Goal: Information Seeking & Learning: Learn about a topic

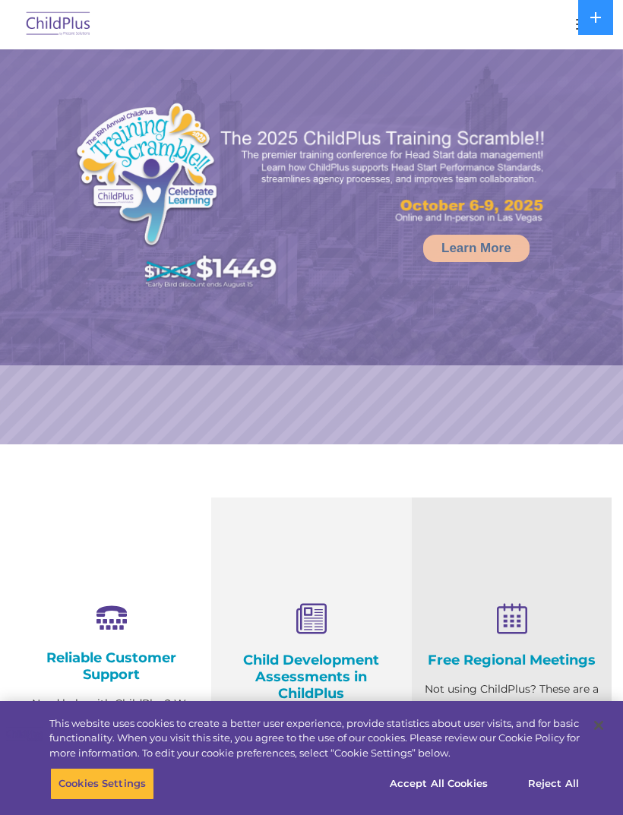
select select "MEDIUM"
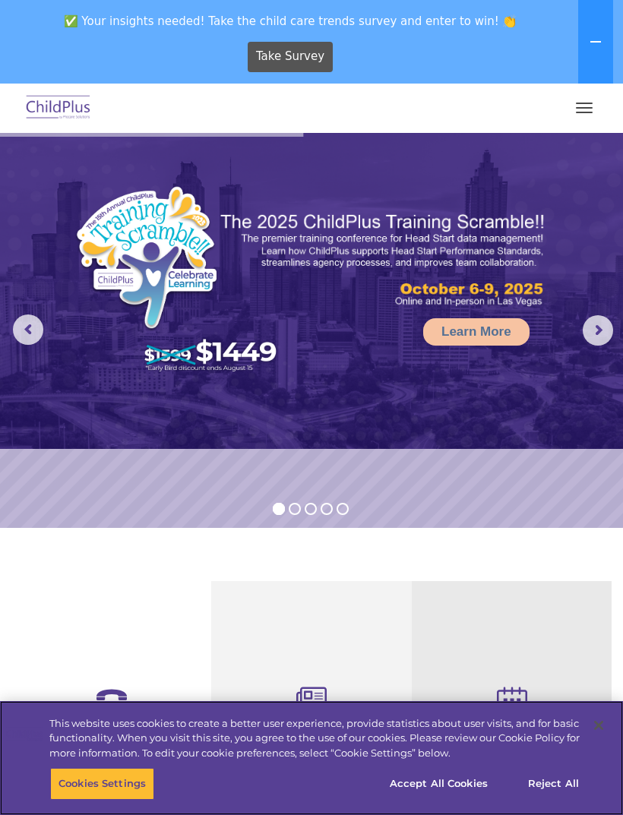
click at [561, 788] on button "Reject All" at bounding box center [553, 784] width 95 height 32
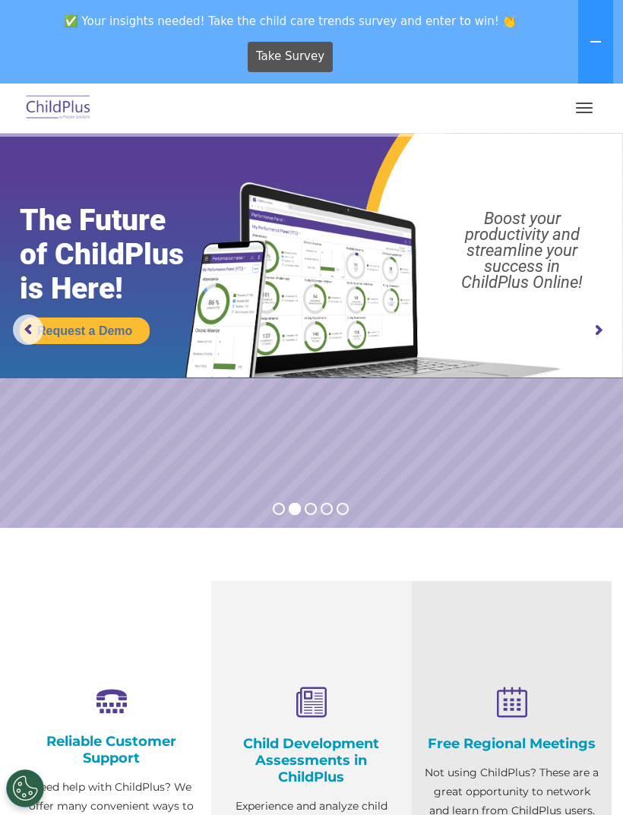
click at [584, 116] on button "button" at bounding box center [584, 108] width 32 height 24
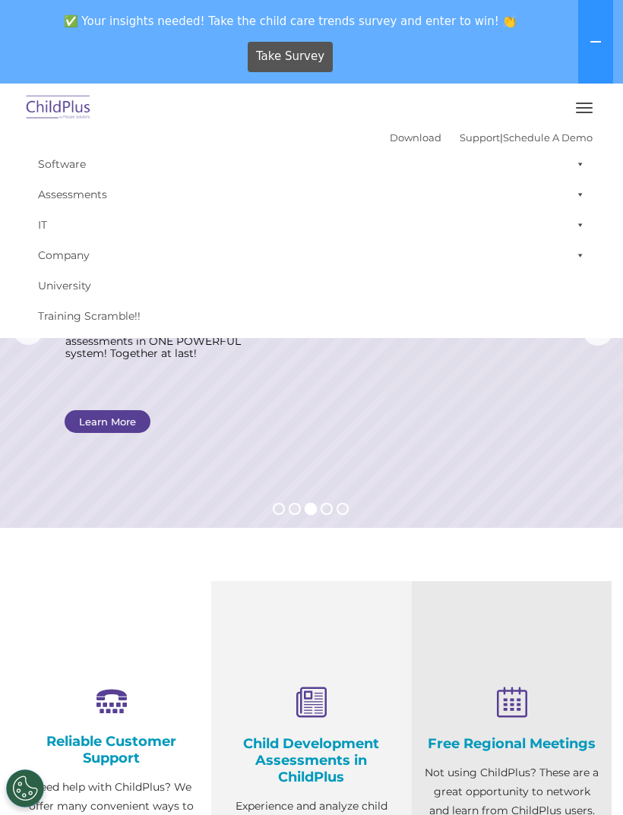
click at [521, 441] on rs-layer at bounding box center [311, 330] width 623 height 395
click at [496, 476] on rs-layer at bounding box center [311, 330] width 623 height 395
click at [579, 103] on span "button" at bounding box center [584, 104] width 17 height 2
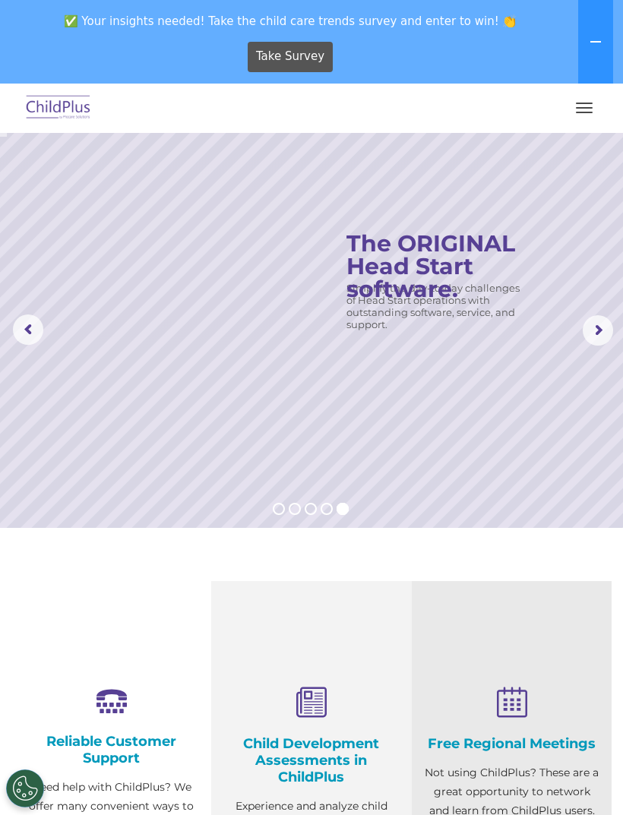
click at [601, 43] on icon at bounding box center [595, 42] width 11 height 2
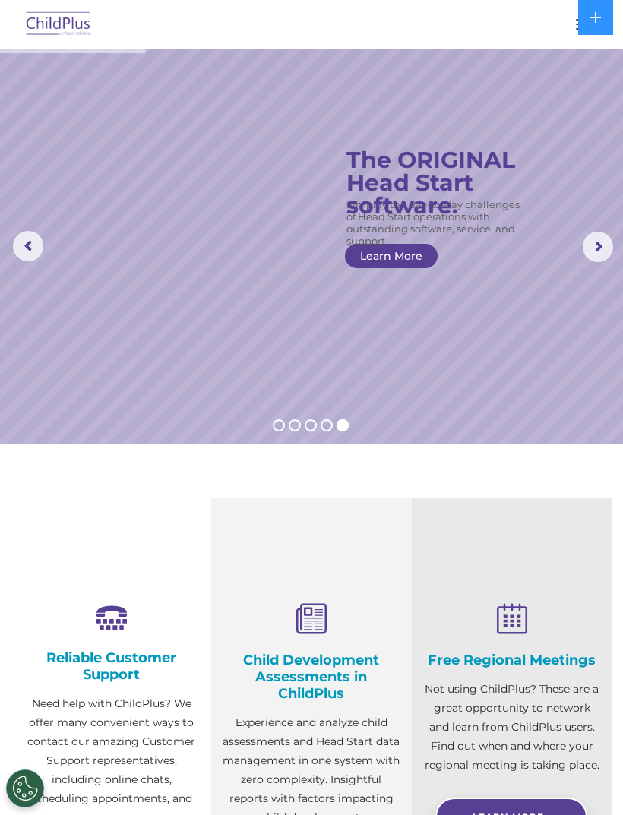
click at [602, 33] on button at bounding box center [595, 17] width 35 height 35
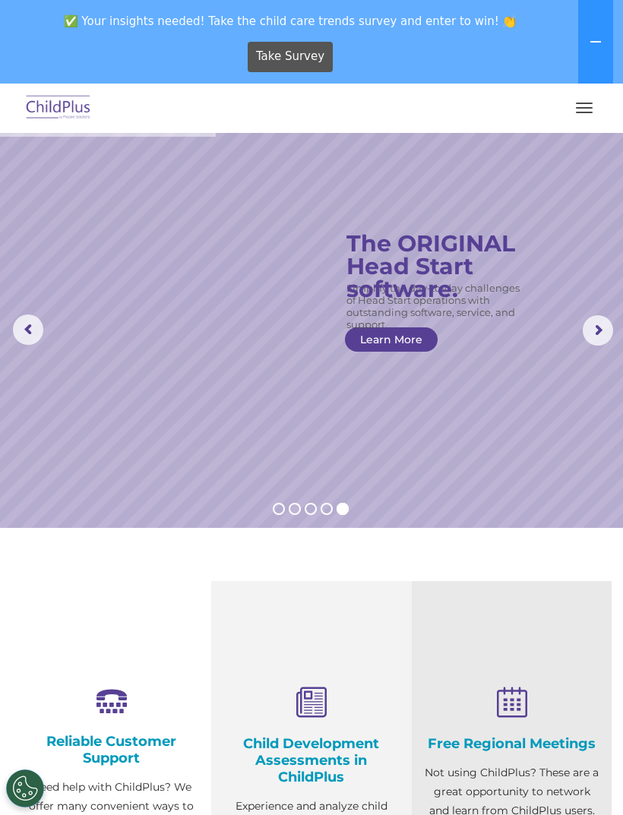
click at [602, 38] on icon at bounding box center [595, 42] width 12 height 12
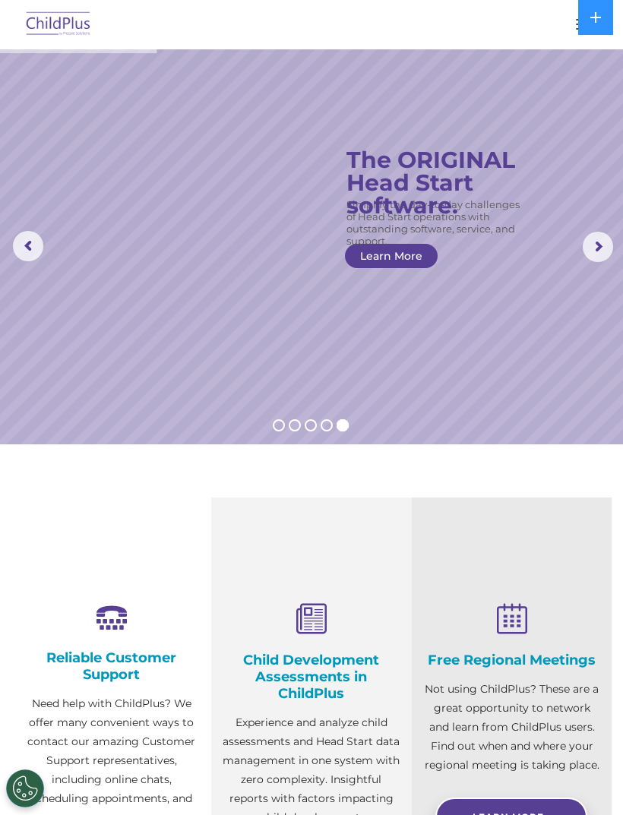
click at [602, 26] on button at bounding box center [595, 17] width 35 height 35
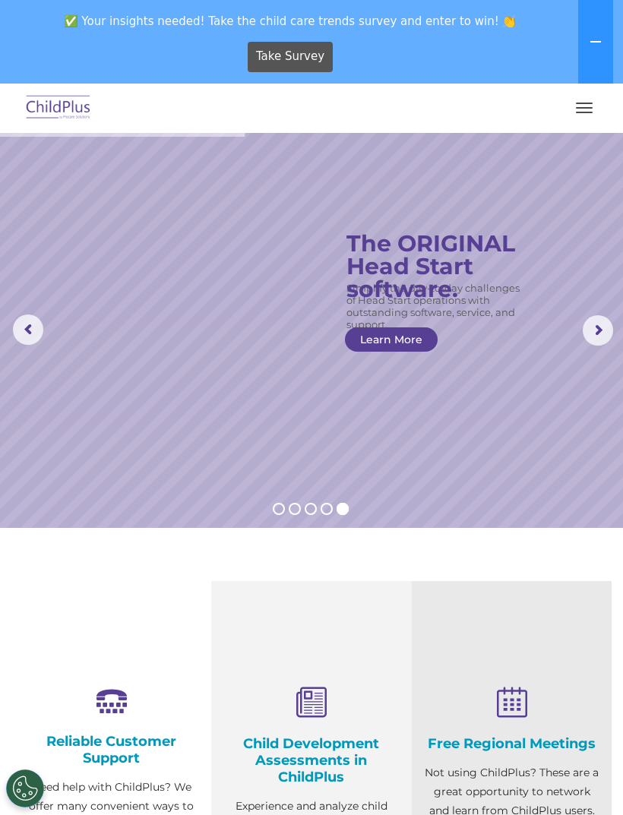
click at [140, 285] on rs-slide "Simplify the day-to-day challenges of Head Start operations with outstanding so…" at bounding box center [311, 330] width 623 height 395
click at [601, 331] on rs-arrow at bounding box center [598, 330] width 30 height 30
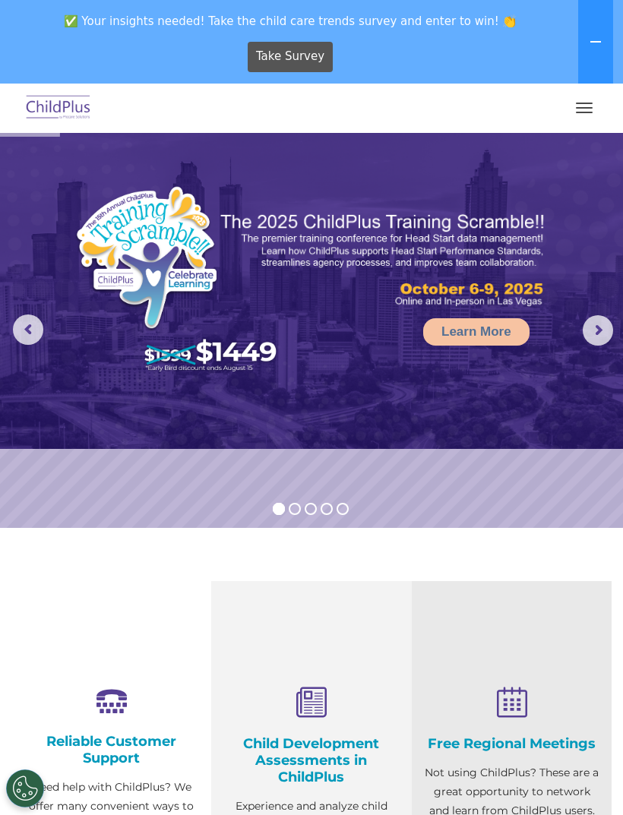
click at [594, 331] on rs-arrow at bounding box center [598, 330] width 30 height 30
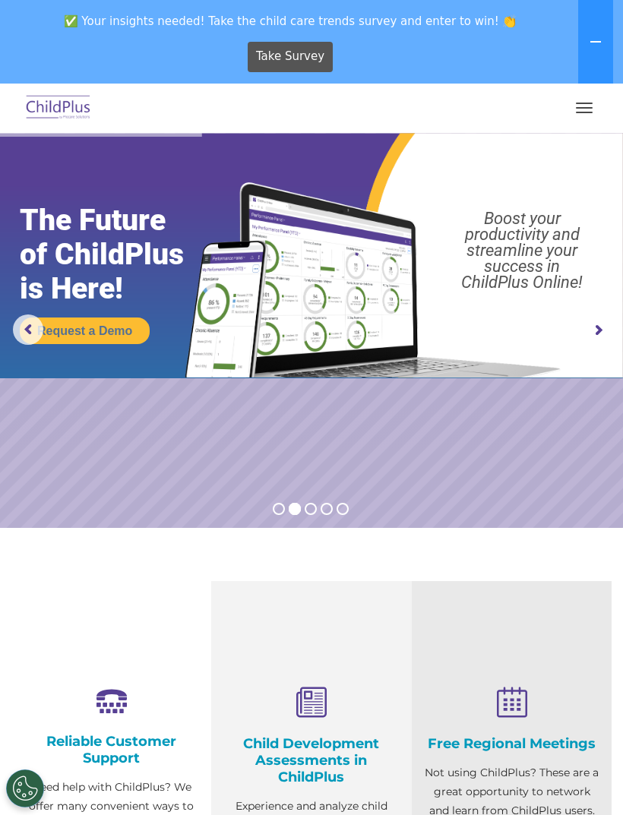
click at [597, 326] on rs-arrow at bounding box center [598, 330] width 30 height 30
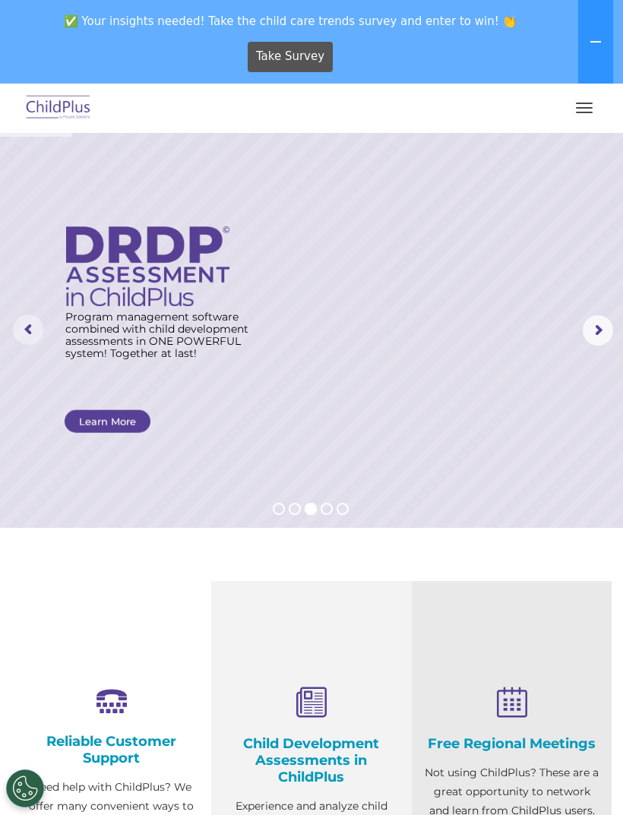
click at [42, 327] on rs-arrow at bounding box center [28, 329] width 30 height 30
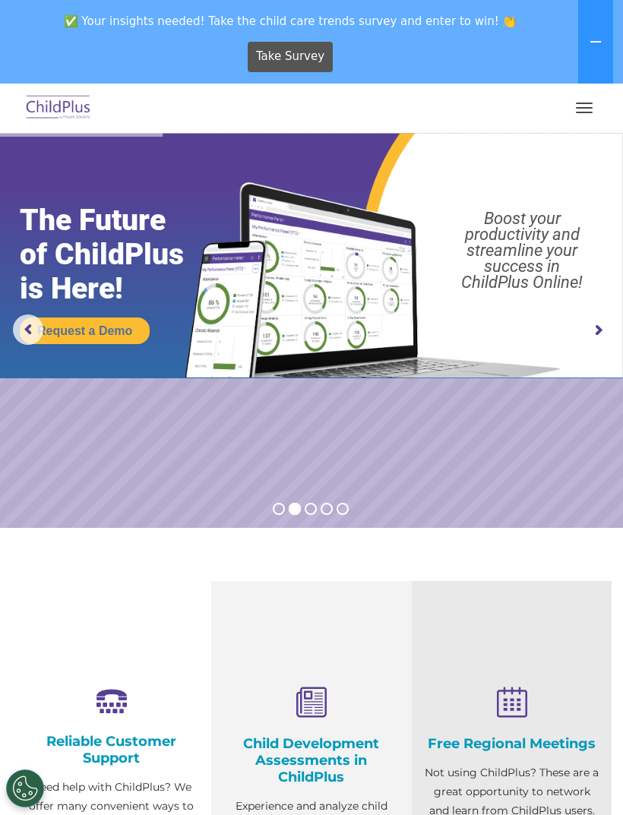
click at [601, 329] on rs-arrow at bounding box center [598, 330] width 30 height 30
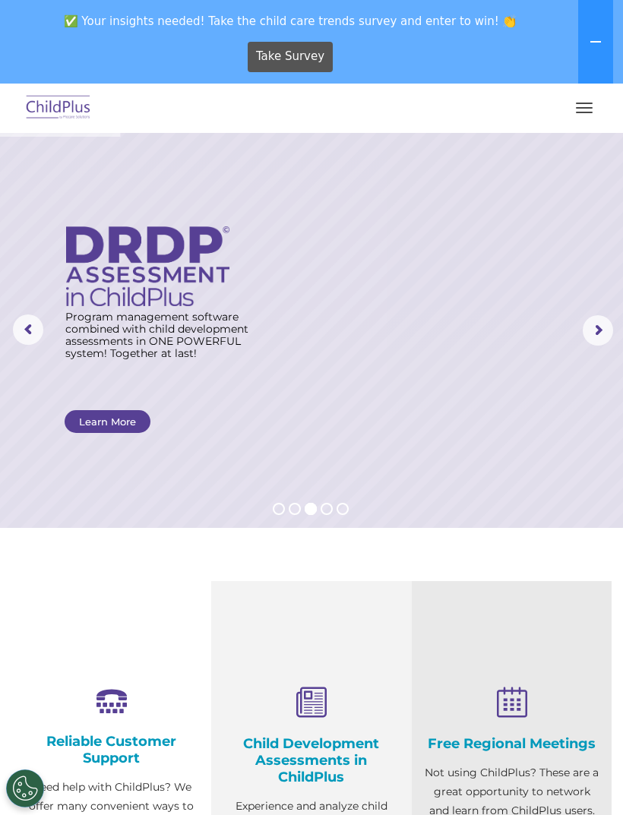
click at [598, 333] on rs-arrow at bounding box center [598, 330] width 30 height 30
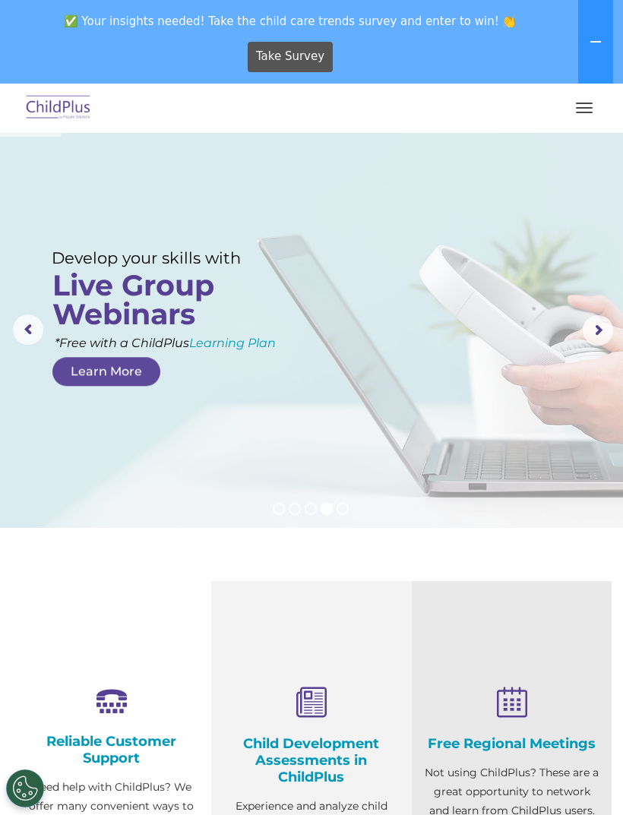
click at [597, 329] on rs-arrow at bounding box center [598, 330] width 30 height 30
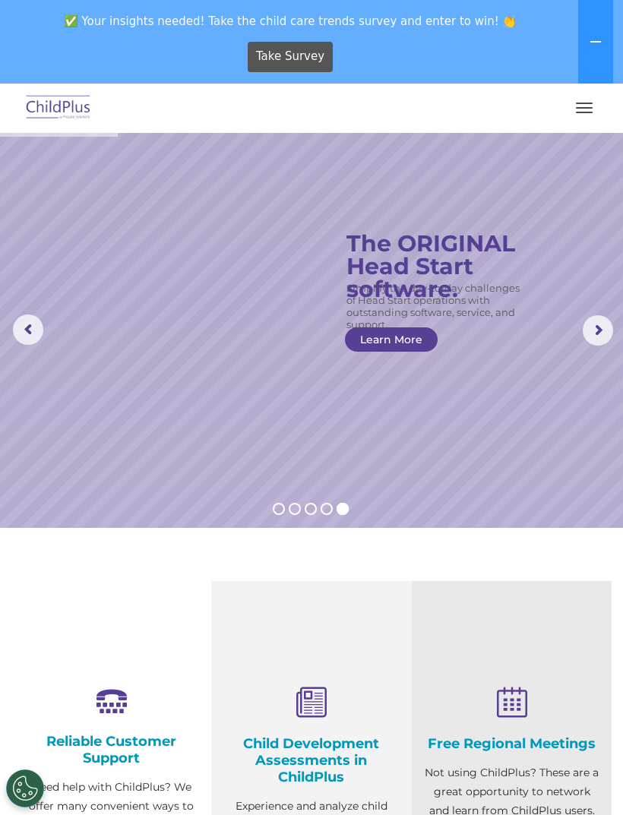
click at [413, 343] on link "Learn More" at bounding box center [391, 339] width 93 height 24
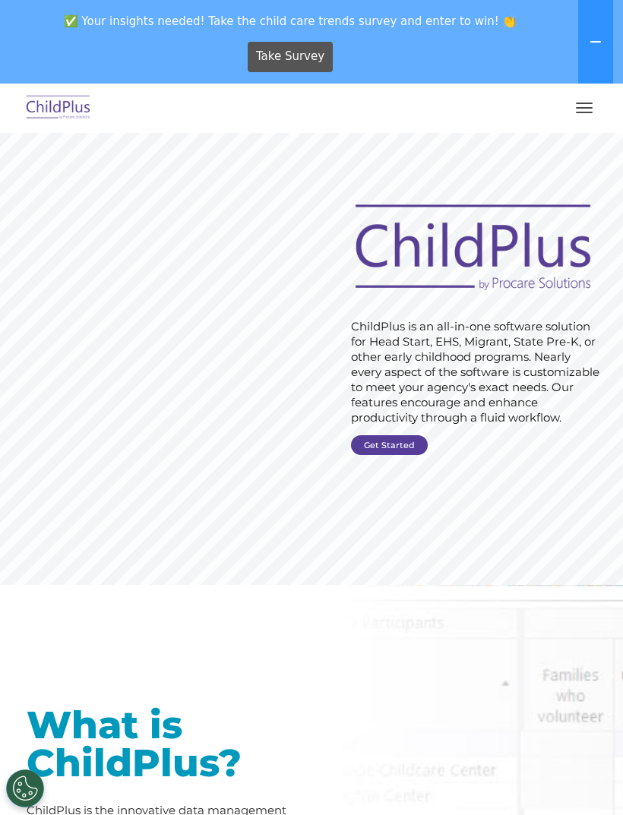
click at [399, 436] on link "Get Started" at bounding box center [389, 445] width 77 height 20
click at [403, 445] on link "Get Started" at bounding box center [389, 445] width 77 height 20
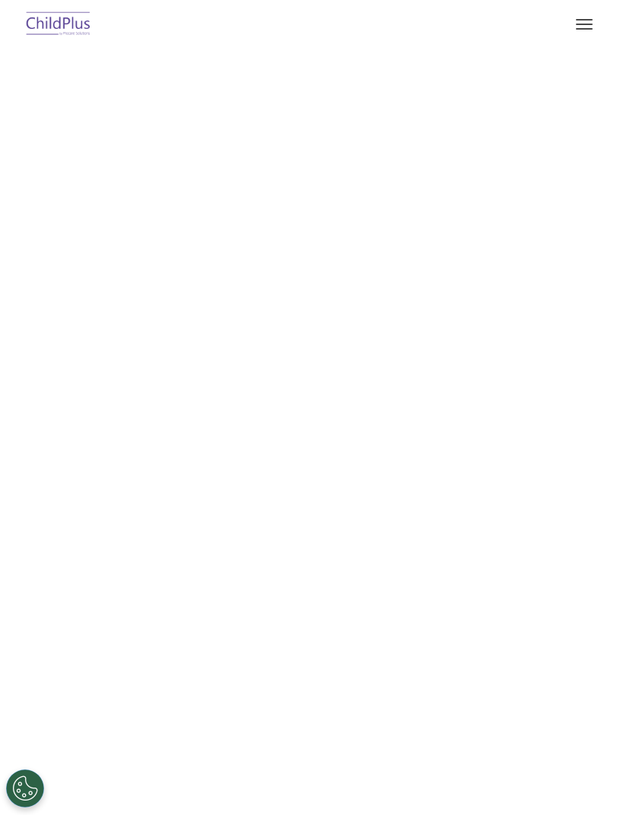
select select "MEDIUM"
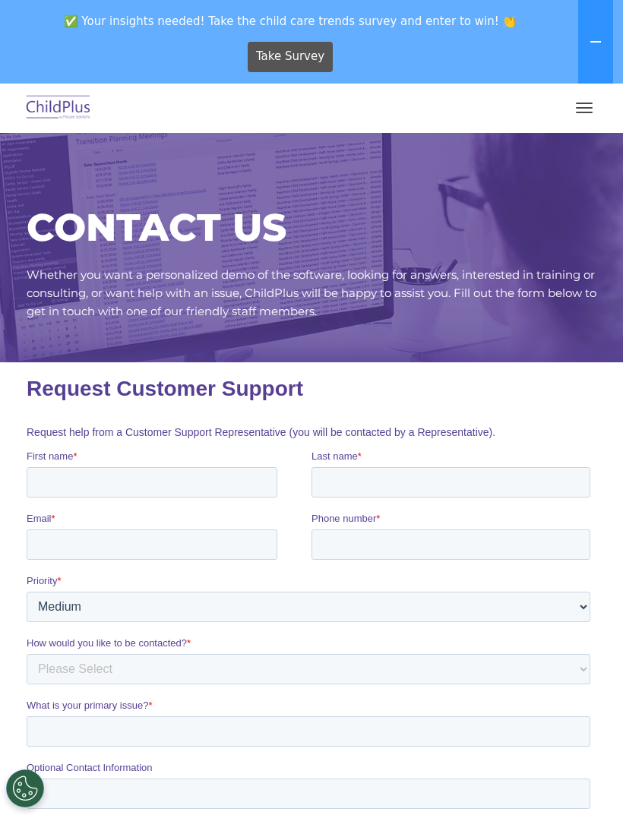
click at [591, 113] on button "button" at bounding box center [584, 108] width 32 height 24
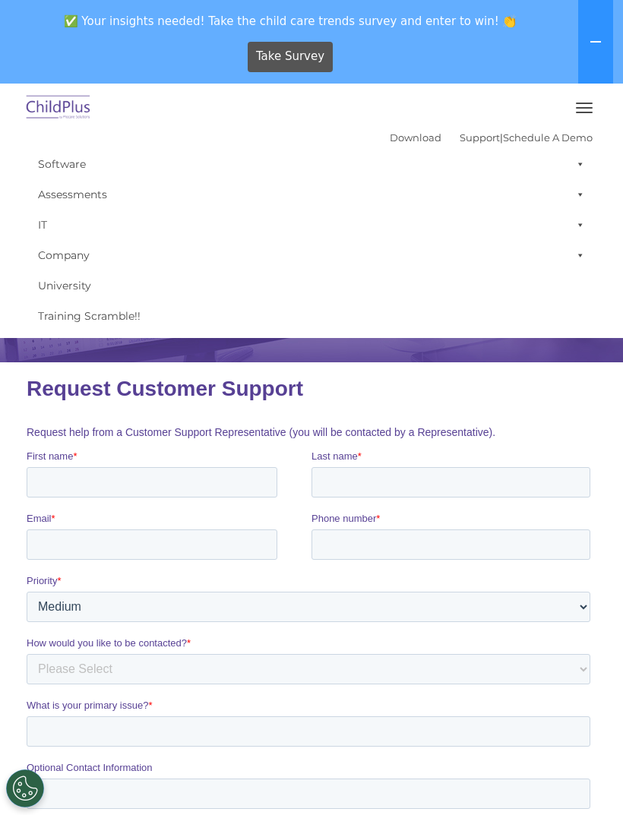
click at [517, 55] on div "Take Survey" at bounding box center [290, 57] width 569 height 42
click at [504, 401] on h1 "Request Customer Support" at bounding box center [312, 389] width 570 height 24
click at [589, 110] on button "button" at bounding box center [584, 108] width 32 height 24
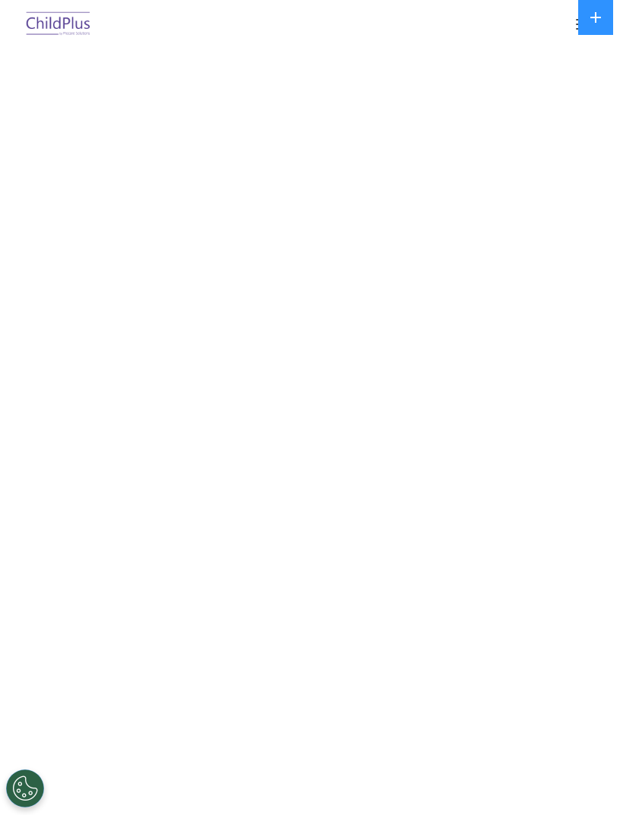
scroll to position [81, 0]
select select "MEDIUM"
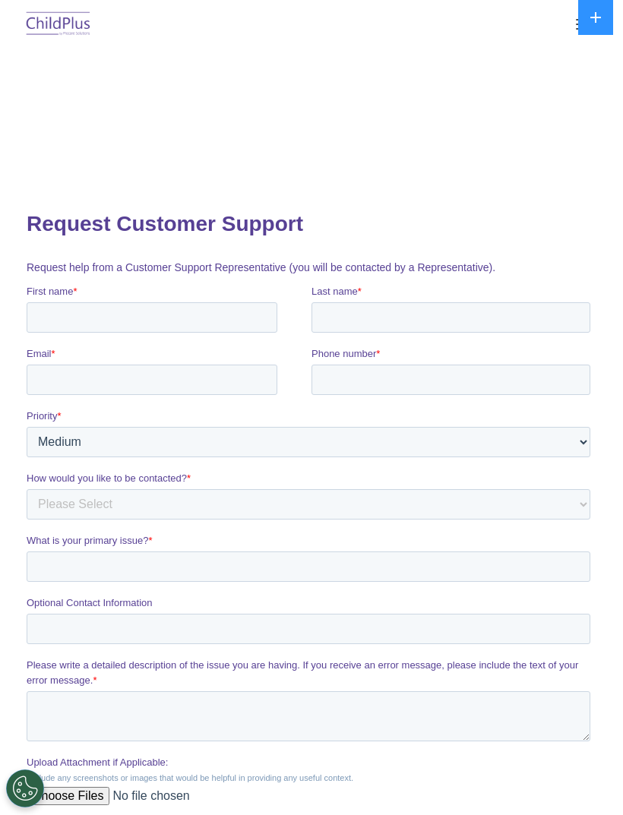
scroll to position [0, 0]
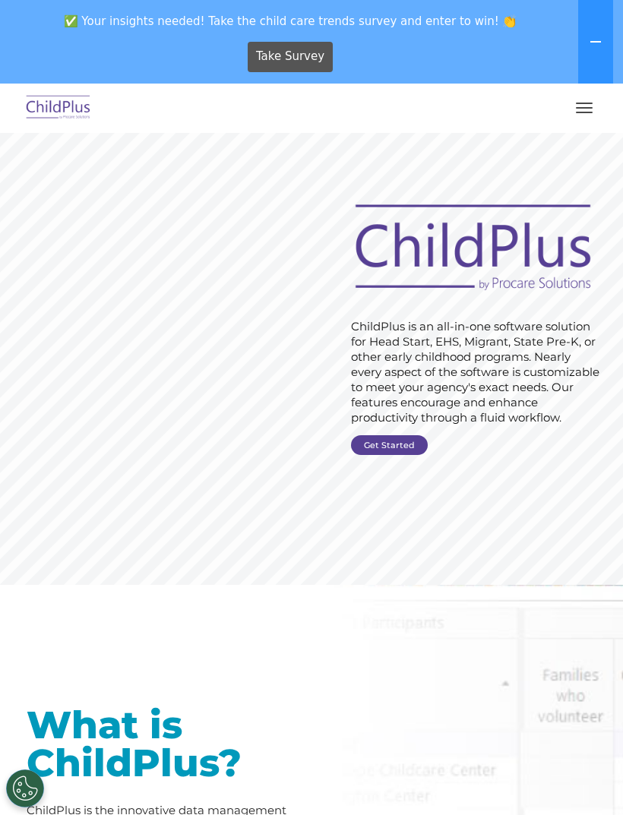
click at [587, 102] on button "button" at bounding box center [584, 108] width 32 height 24
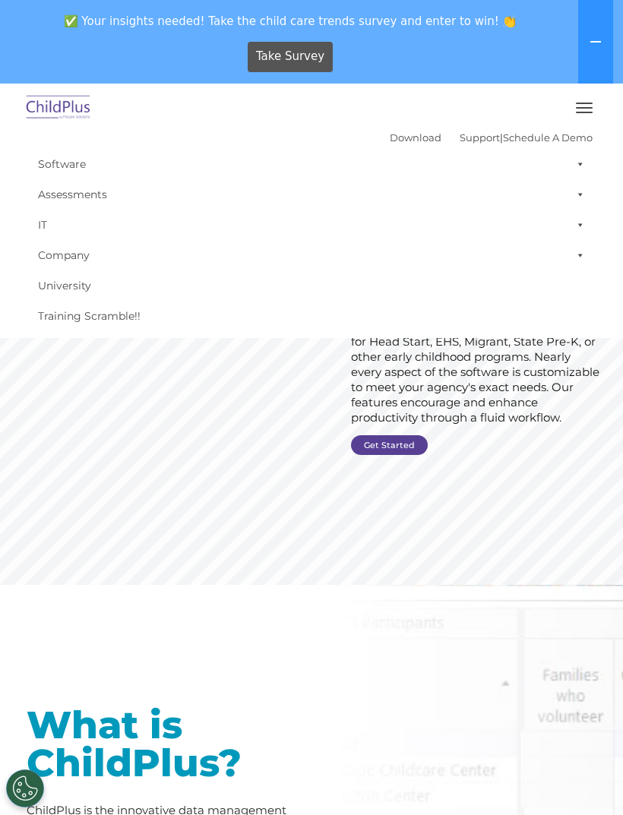
click at [77, 169] on link "Software" at bounding box center [311, 164] width 562 height 30
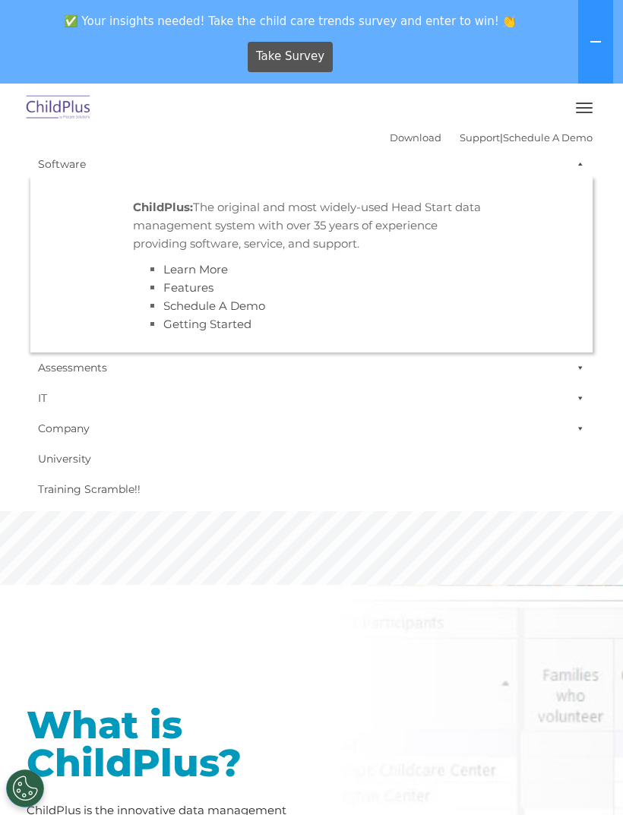
click at [598, 105] on button "button" at bounding box center [584, 108] width 32 height 24
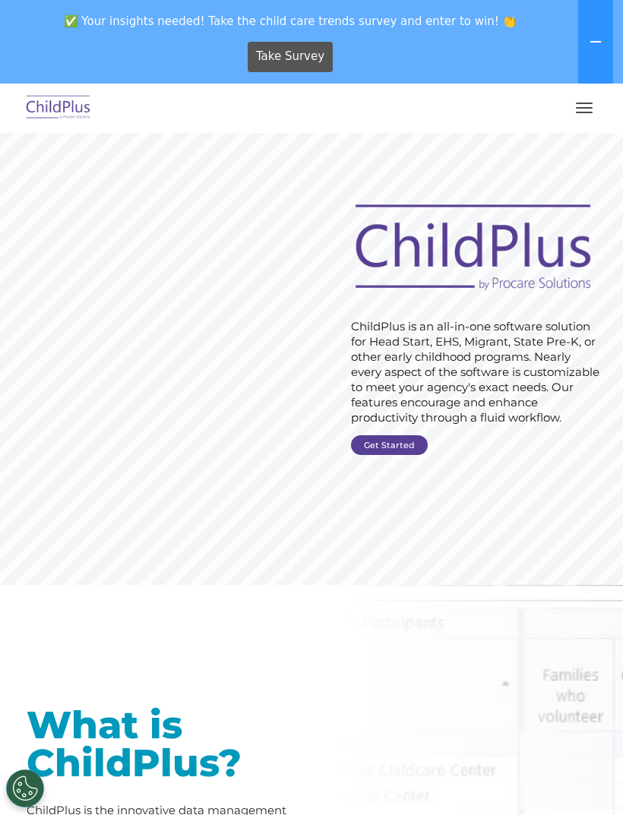
click at [587, 110] on button "button" at bounding box center [584, 108] width 32 height 24
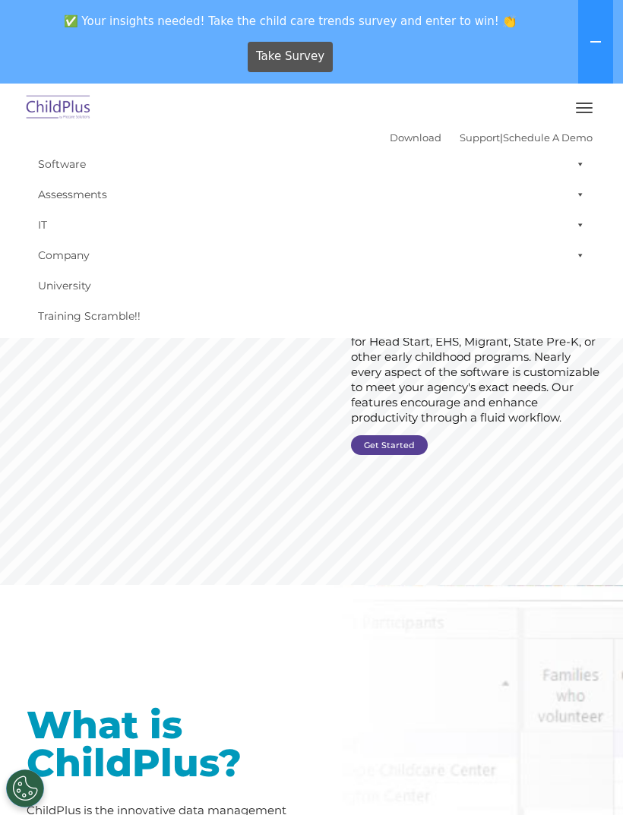
click at [521, 29] on span "✅ Your insights needed! Take the child care trends survey and enter to win! 👏" at bounding box center [290, 21] width 569 height 30
click at [567, 482] on rs-slide "Request Pricing ChildPlus is an all-in-one software solution for Head Start, EH…" at bounding box center [311, 359] width 623 height 452
click at [579, 501] on rs-slide "Request Pricing ChildPlus is an all-in-one software solution for Head Start, EH…" at bounding box center [311, 359] width 623 height 452
click at [589, 97] on button "button" at bounding box center [584, 108] width 32 height 24
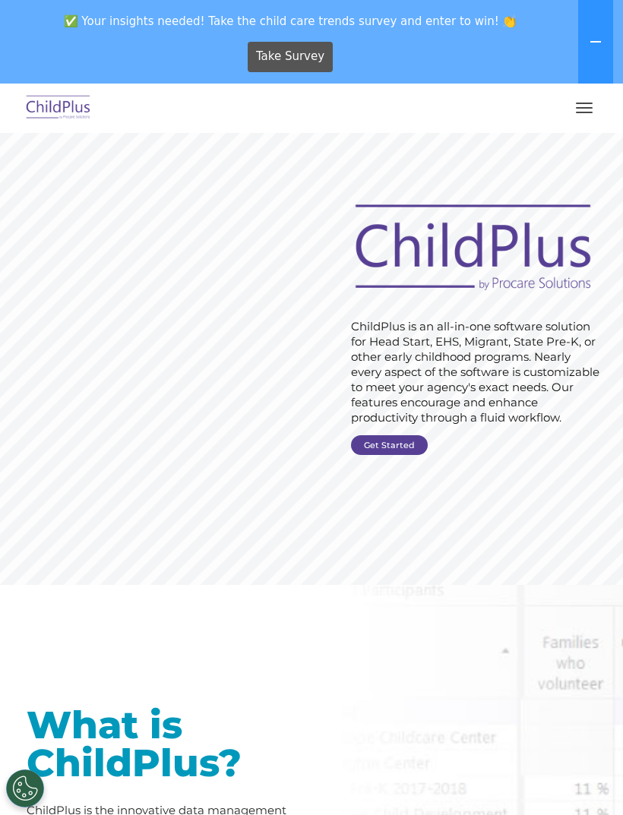
click at [600, 36] on icon at bounding box center [595, 42] width 12 height 12
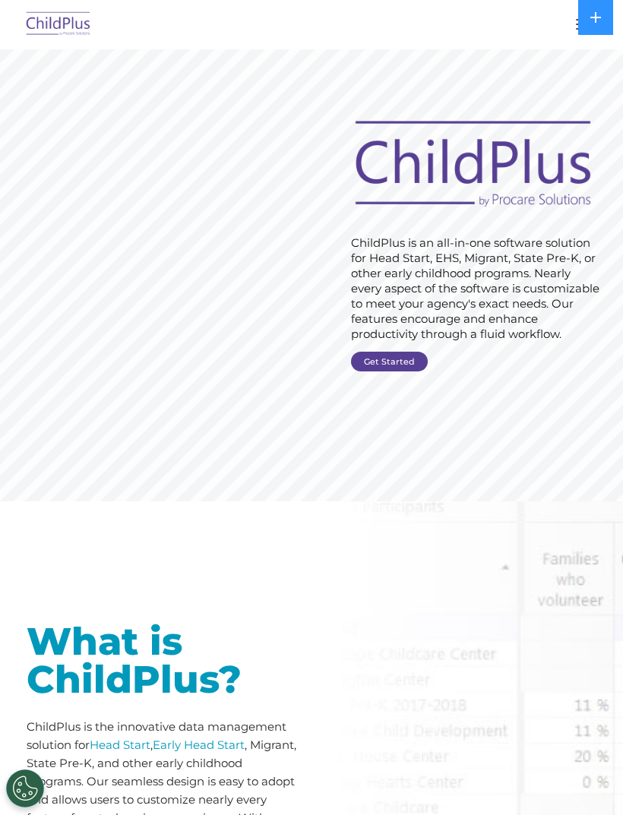
click at [566, 172] on img at bounding box center [473, 164] width 256 height 93
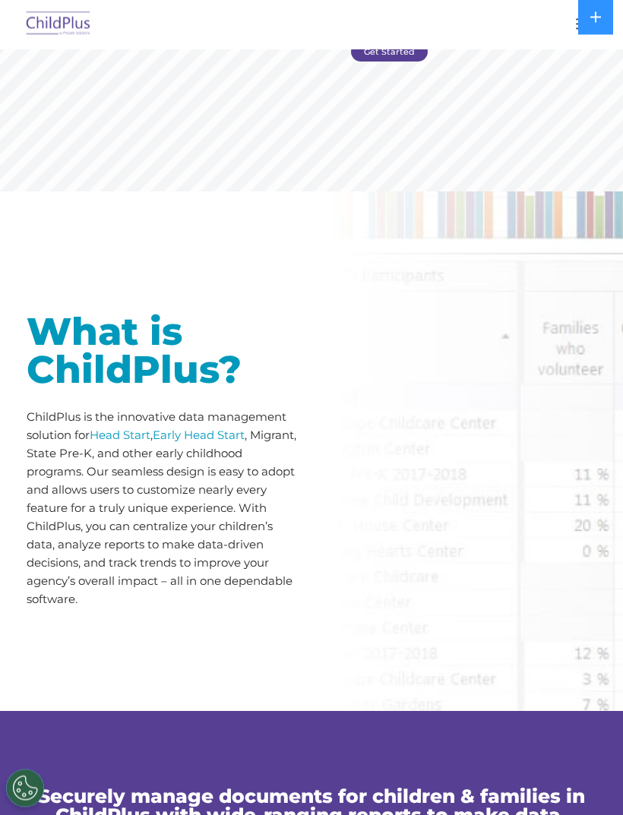
scroll to position [401, 0]
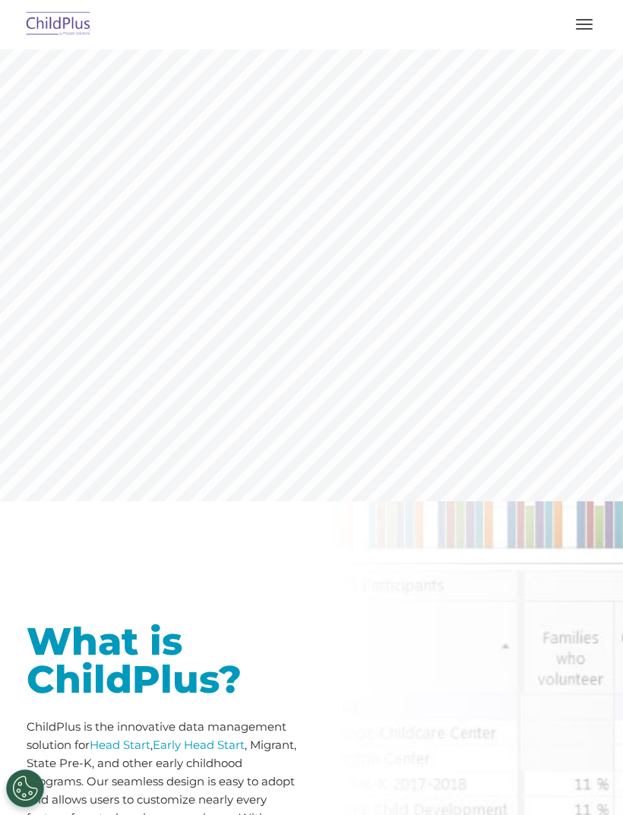
scroll to position [81, 0]
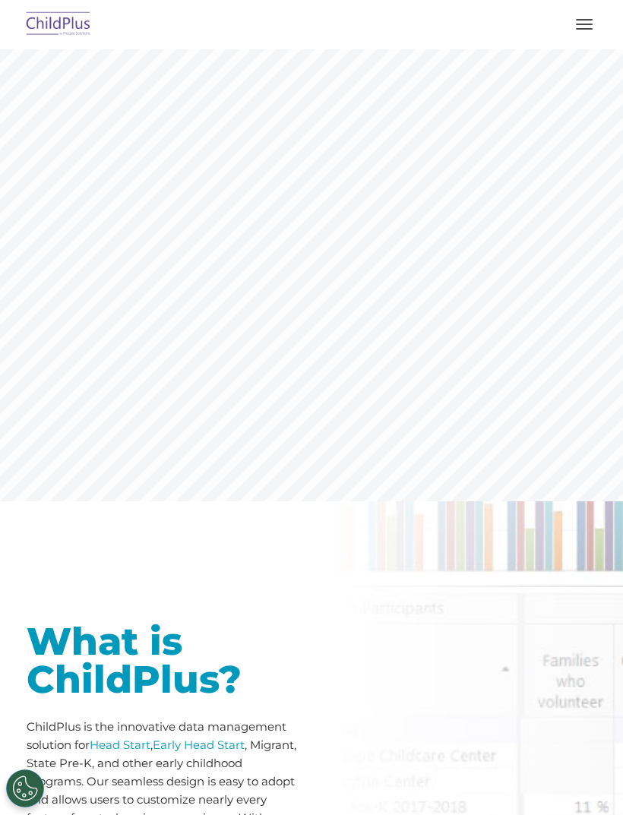
scroll to position [163, 0]
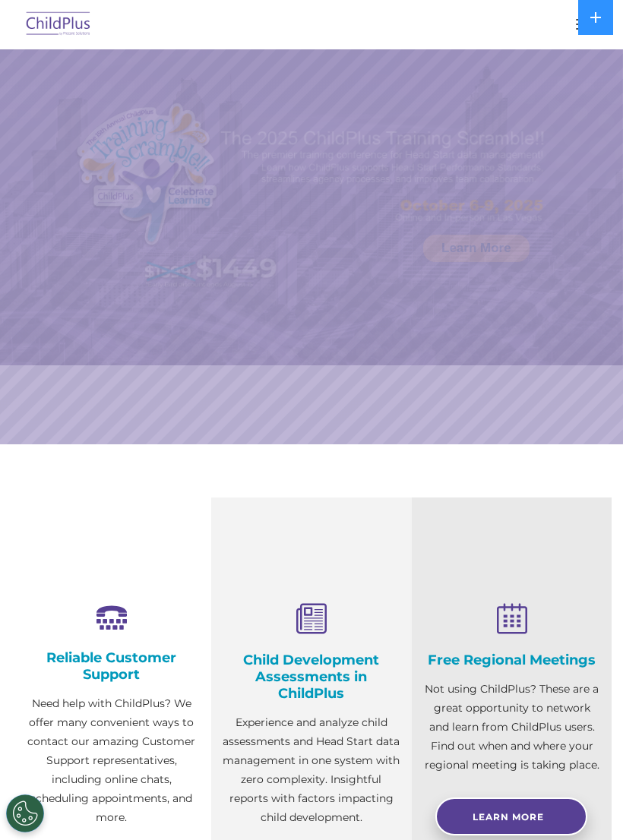
select select "MEDIUM"
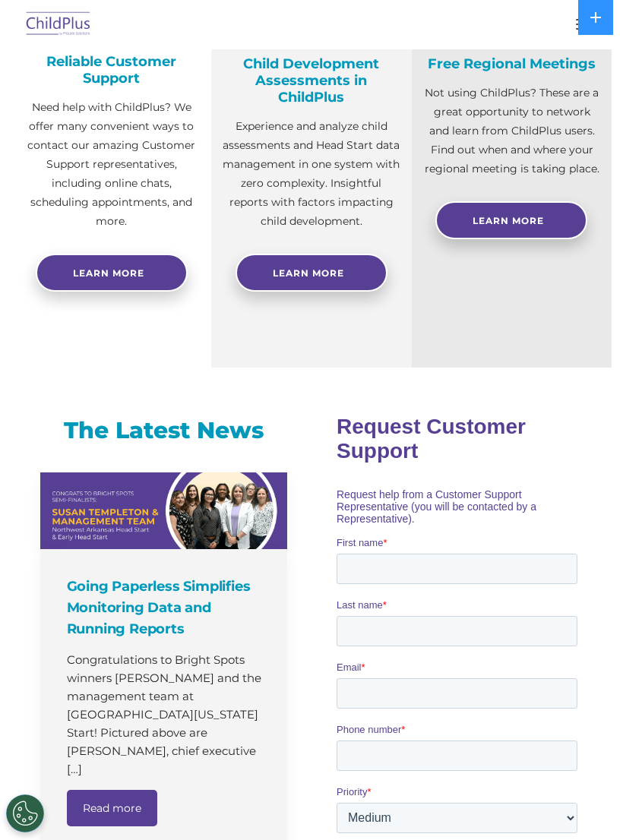
scroll to position [602, 0]
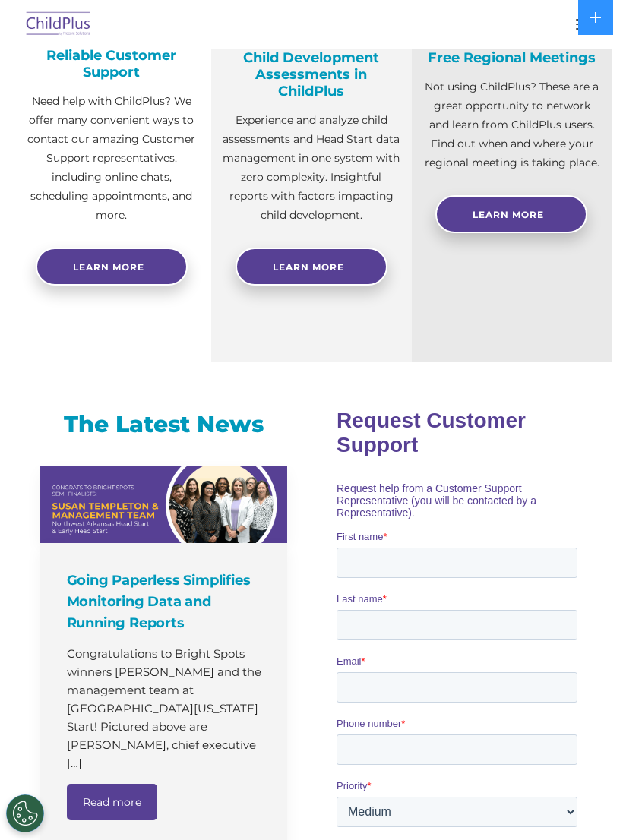
click at [32, 832] on button "Cookies Settings" at bounding box center [25, 813] width 38 height 38
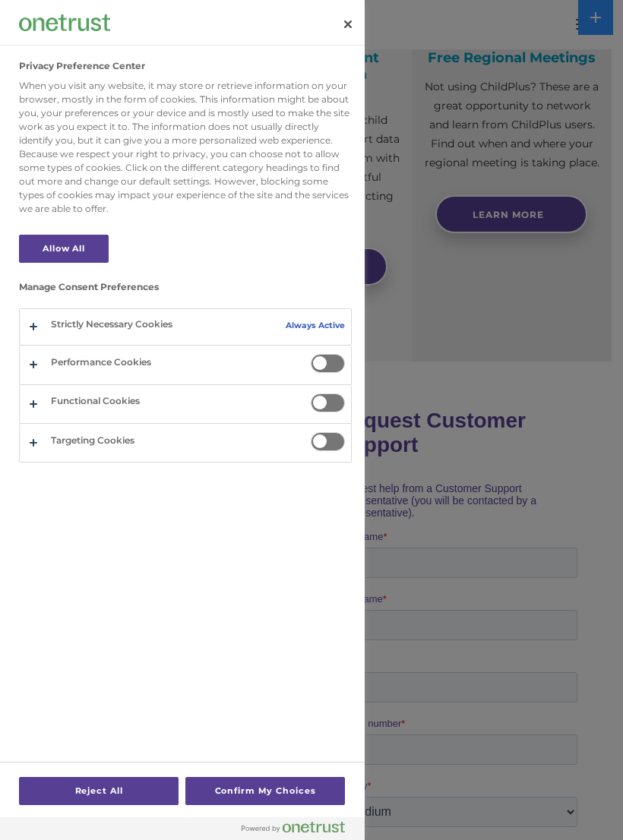
click at [484, 518] on div at bounding box center [311, 420] width 623 height 840
click at [482, 572] on div at bounding box center [311, 420] width 623 height 840
click at [352, 33] on button "Close" at bounding box center [347, 24] width 33 height 33
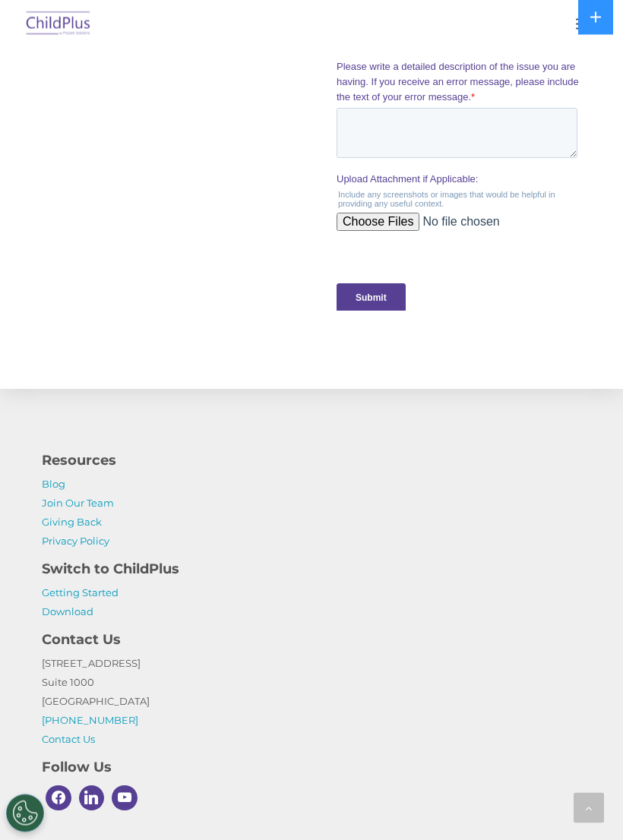
scroll to position [1560, 0]
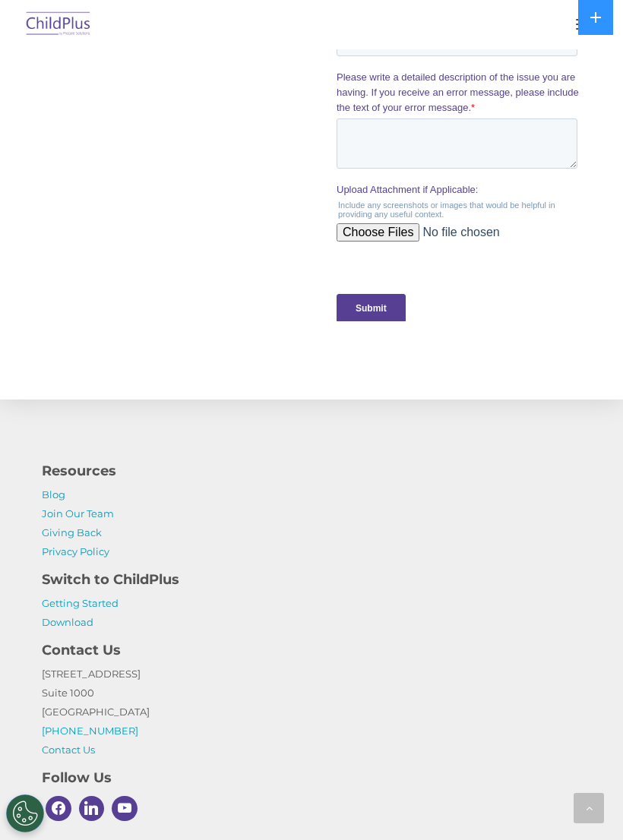
click at [98, 606] on link "Getting Started" at bounding box center [80, 603] width 77 height 12
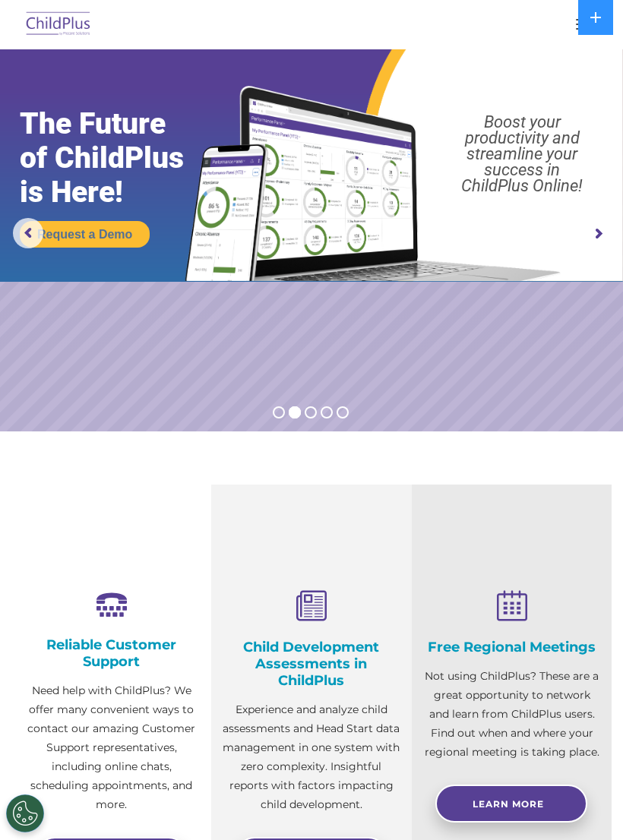
scroll to position [0, 0]
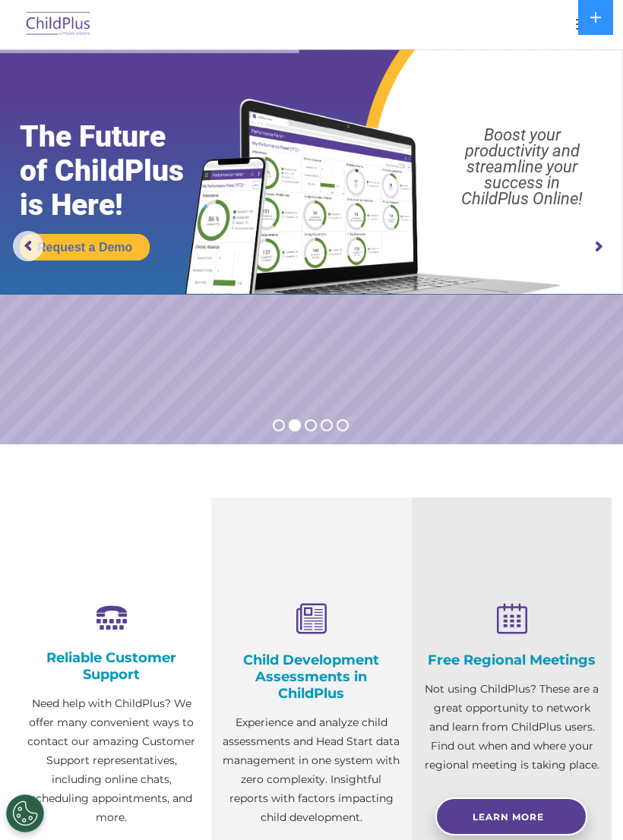
click at [611, 241] on rs-arrow at bounding box center [598, 247] width 30 height 30
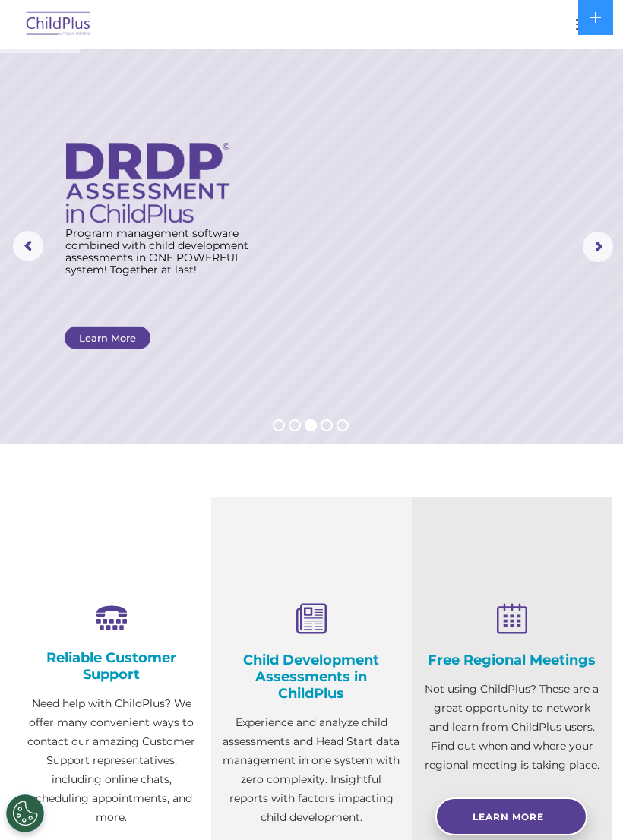
click at [597, 253] on rs-arrow at bounding box center [598, 247] width 30 height 30
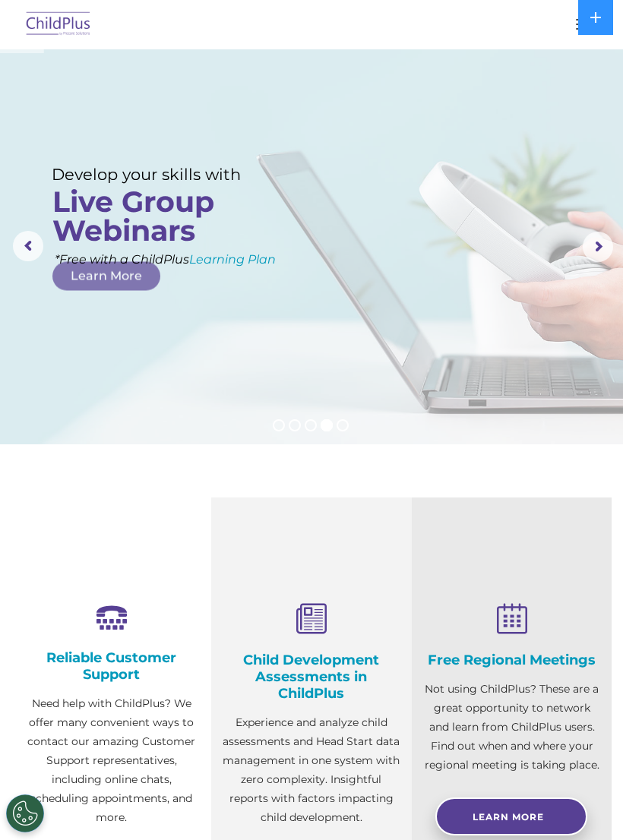
click at [604, 248] on rs-arrow at bounding box center [598, 247] width 30 height 30
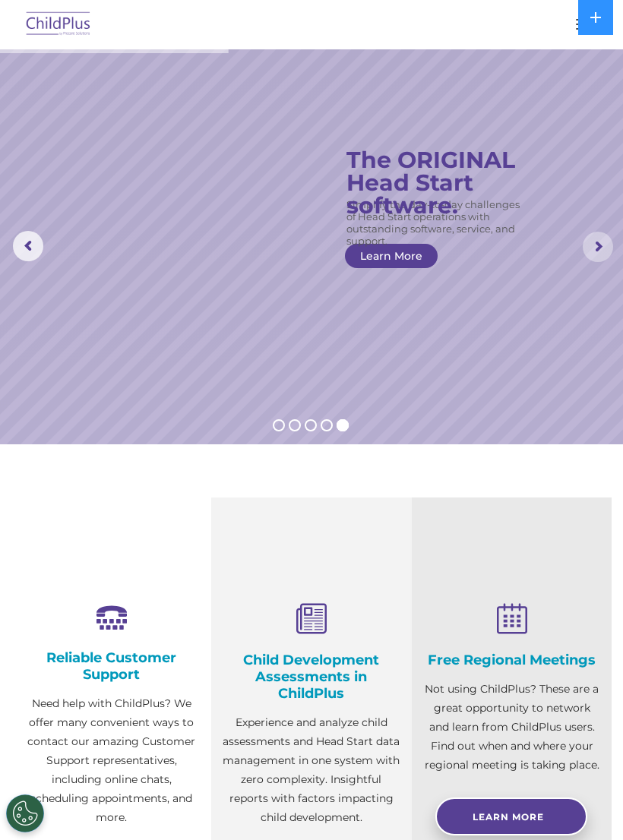
click at [602, 246] on rs-arrow at bounding box center [598, 247] width 30 height 30
